Goal: Navigation & Orientation: Find specific page/section

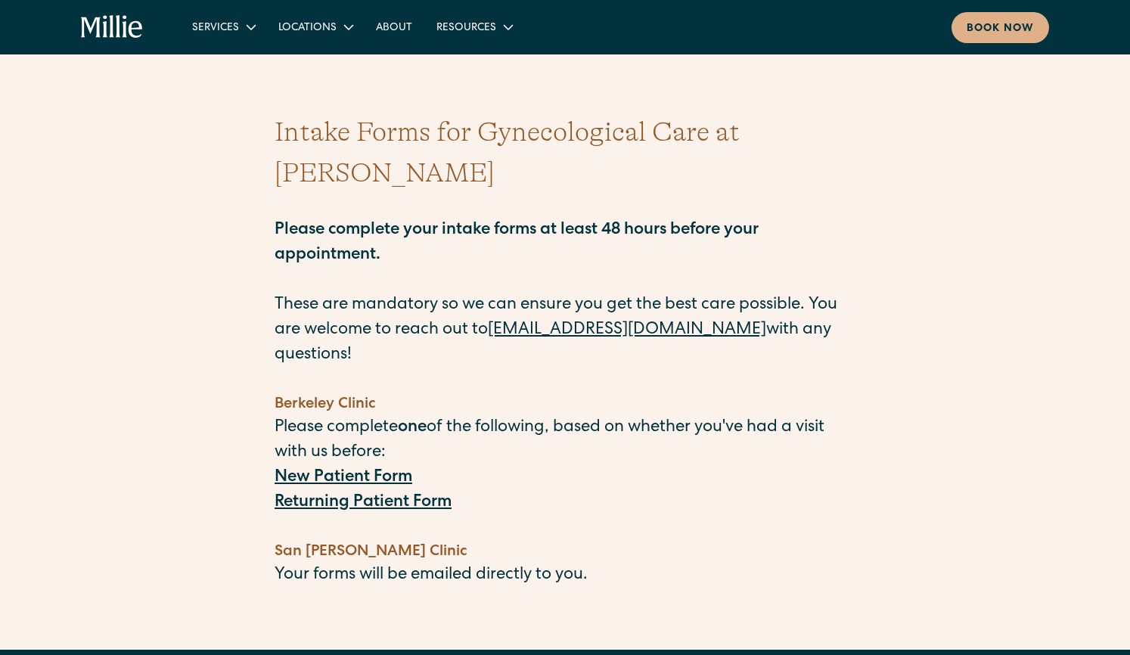
click at [124, 30] on icon "home" at bounding box center [125, 26] width 5 height 22
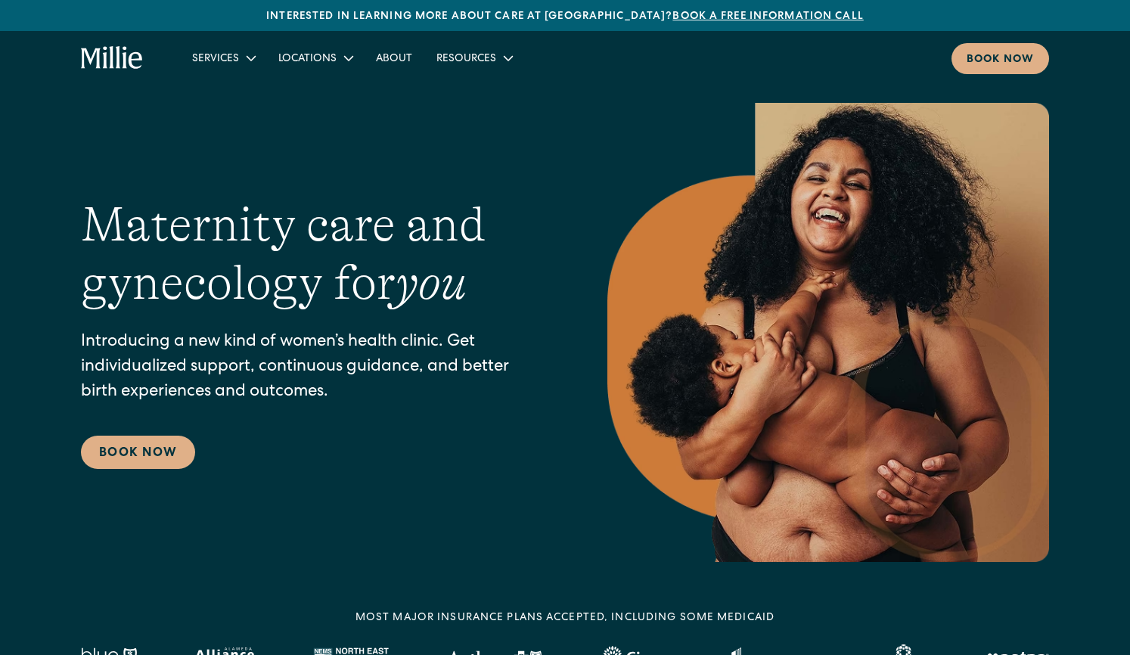
click at [107, 66] on icon "home" at bounding box center [112, 58] width 63 height 24
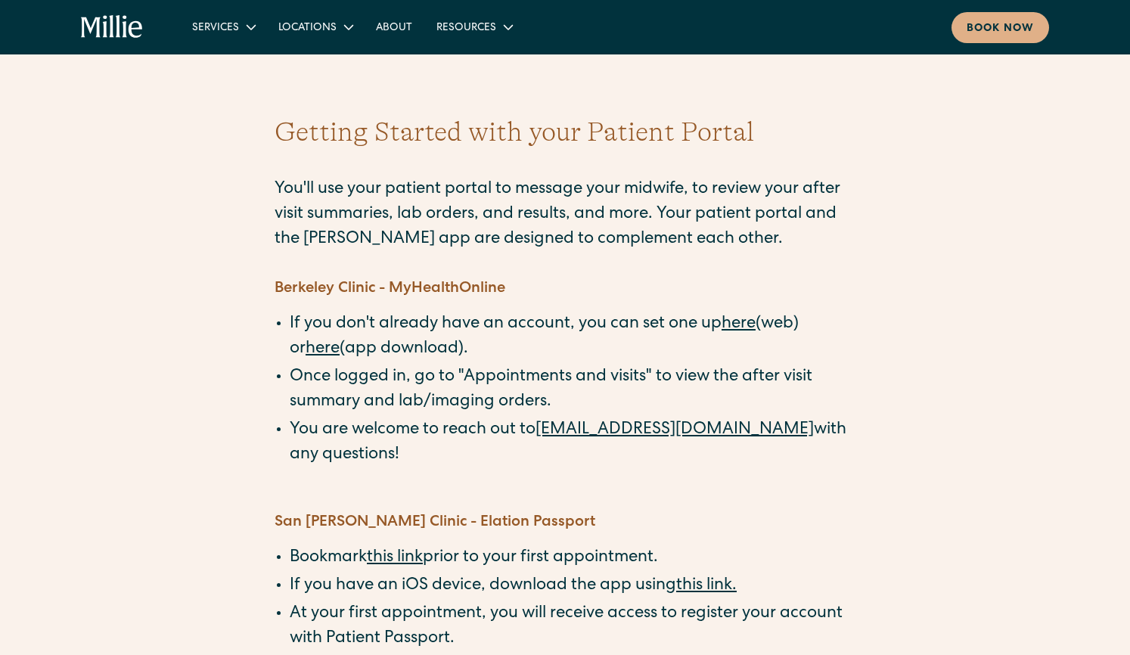
click at [752, 328] on link "here" at bounding box center [739, 324] width 34 height 17
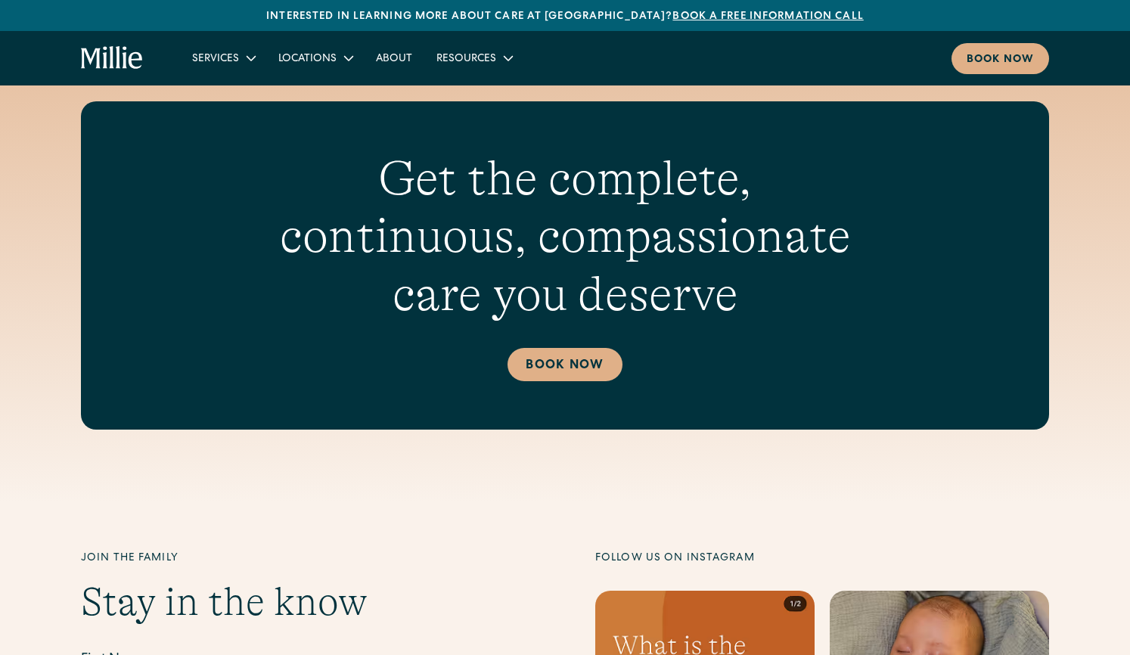
scroll to position [5270, 0]
